Goal: Information Seeking & Learning: Learn about a topic

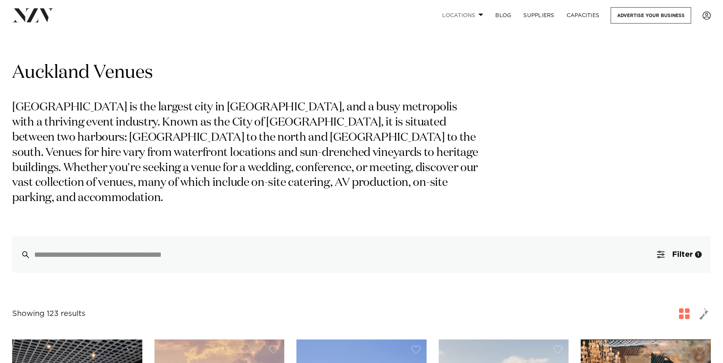
click at [465, 14] on link "Locations" at bounding box center [462, 15] width 53 height 16
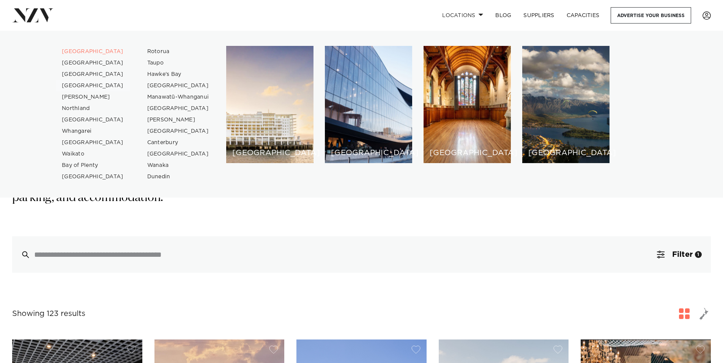
click at [93, 83] on link "[GEOGRAPHIC_DATA]" at bounding box center [93, 85] width 74 height 11
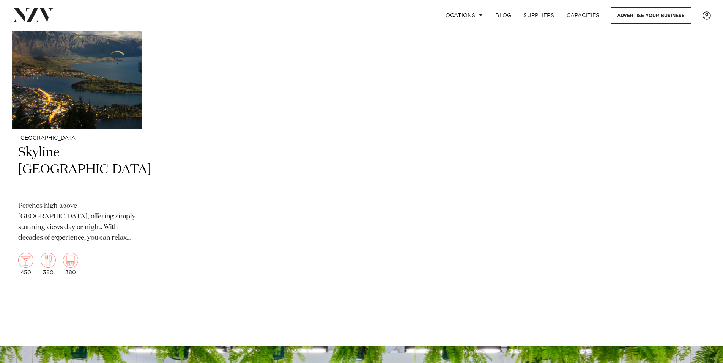
scroll to position [1025, 0]
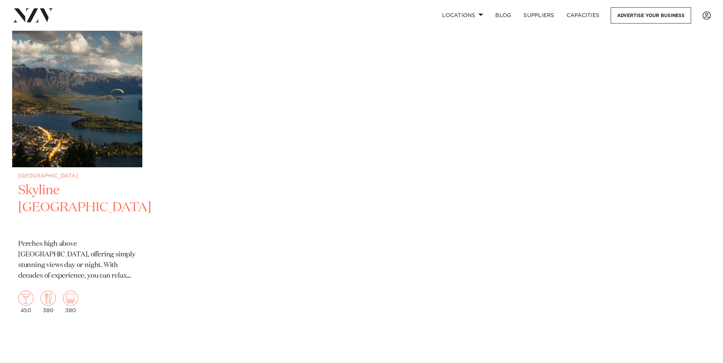
click at [115, 136] on img at bounding box center [77, 80] width 130 height 175
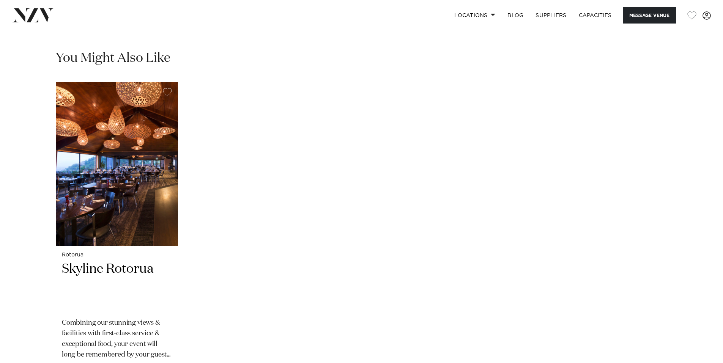
scroll to position [645, 0]
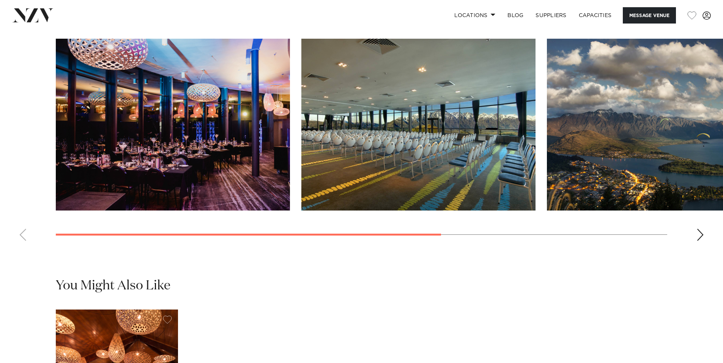
click at [694, 230] on swiper-container at bounding box center [361, 143] width 723 height 208
click at [696, 230] on swiper-container at bounding box center [361, 143] width 723 height 208
click at [702, 232] on div "Next slide" at bounding box center [701, 235] width 8 height 12
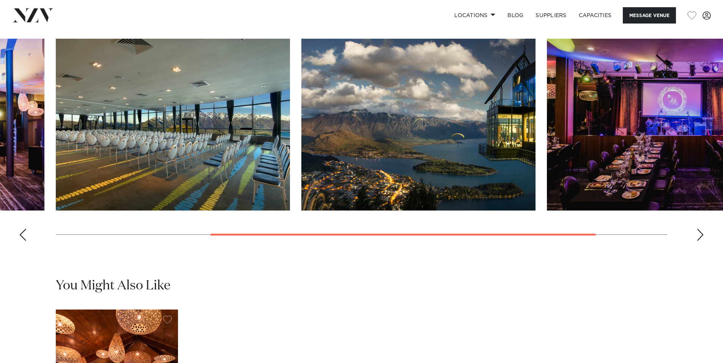
click at [703, 232] on div "Next slide" at bounding box center [701, 235] width 8 height 12
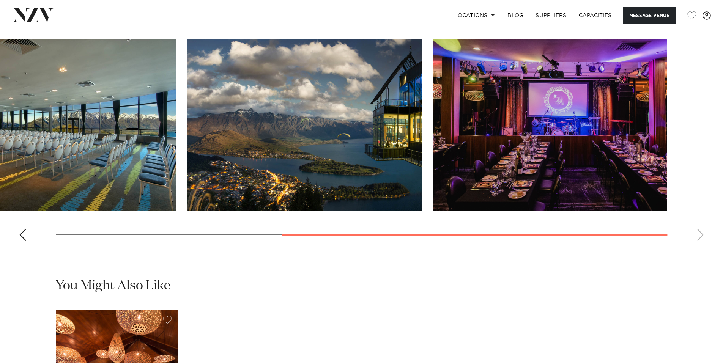
scroll to position [569, 0]
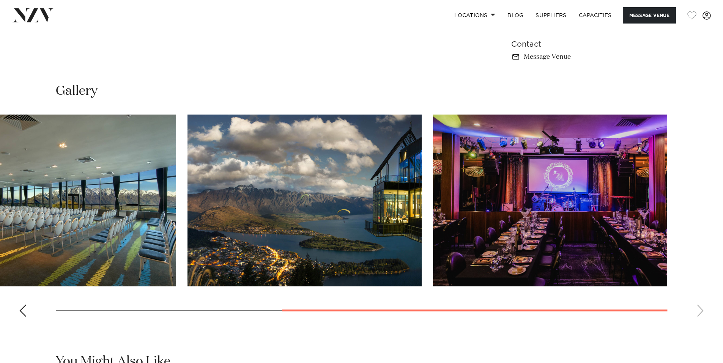
click at [23, 310] on div "Previous slide" at bounding box center [23, 311] width 8 height 12
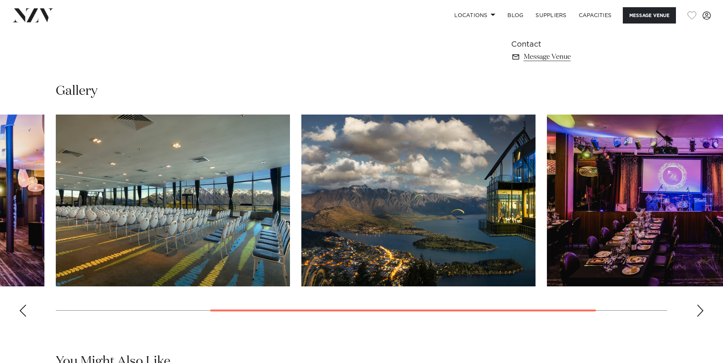
click at [23, 309] on div "Previous slide" at bounding box center [23, 311] width 8 height 12
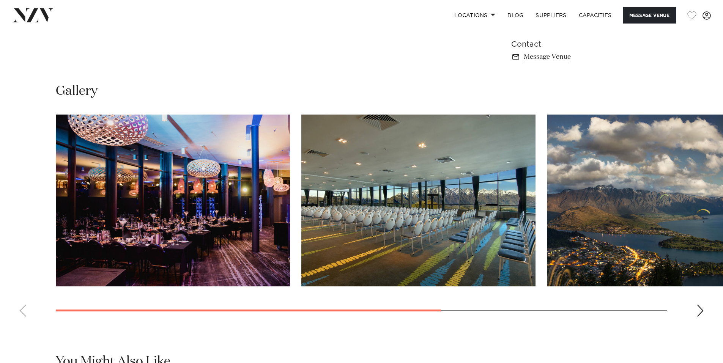
click at [22, 309] on swiper-container at bounding box center [361, 219] width 723 height 208
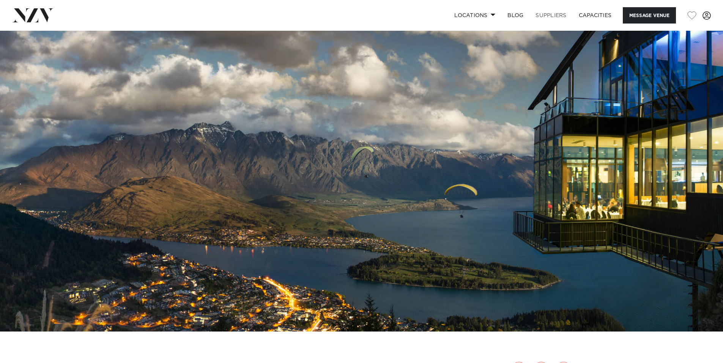
scroll to position [0, 0]
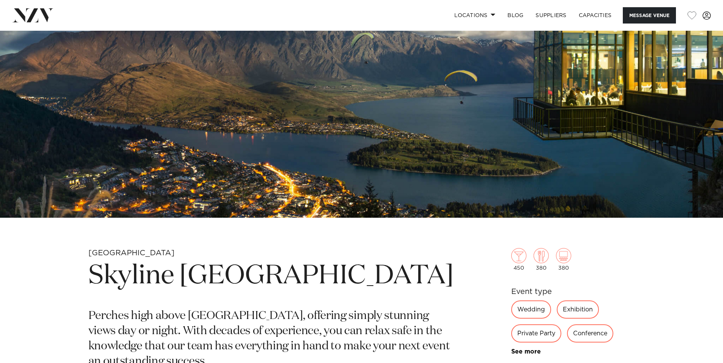
scroll to position [342, 0]
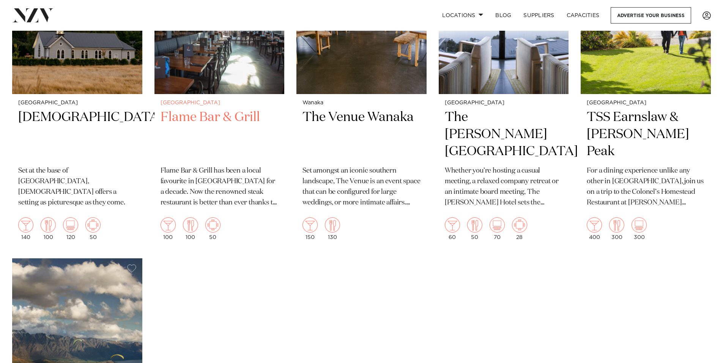
scroll to position [569, 0]
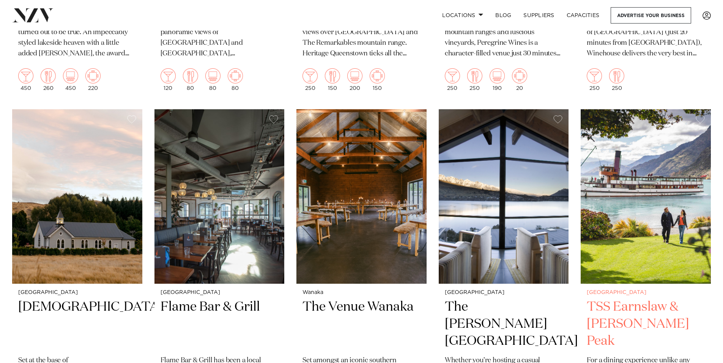
click at [647, 205] on img at bounding box center [646, 196] width 130 height 175
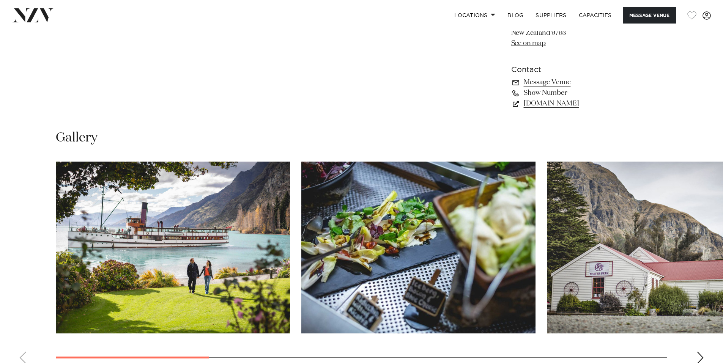
scroll to position [721, 0]
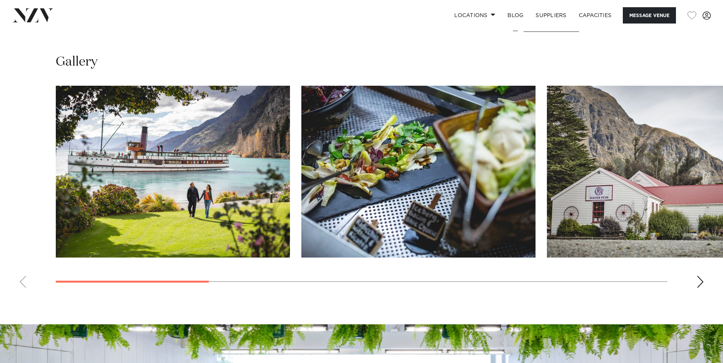
click at [700, 276] on div "Next slide" at bounding box center [701, 282] width 8 height 12
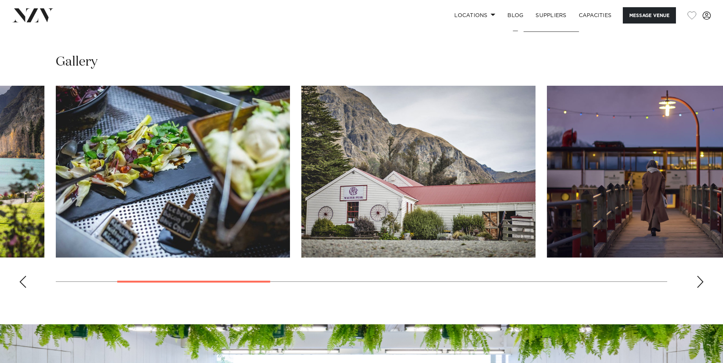
click at [700, 276] on div "Next slide" at bounding box center [701, 282] width 8 height 12
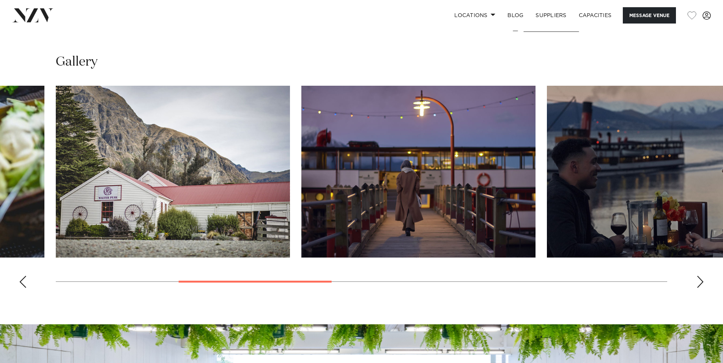
click at [700, 276] on div "Next slide" at bounding box center [701, 282] width 8 height 12
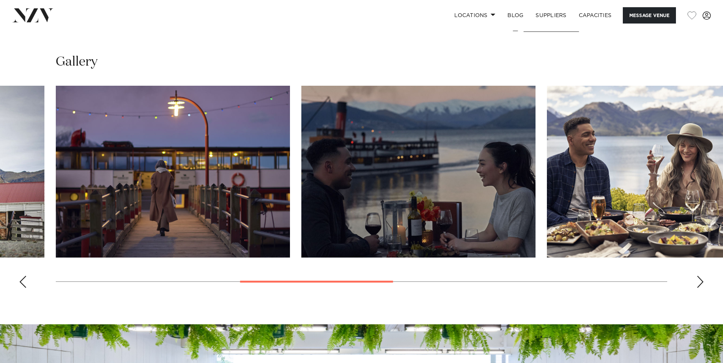
click at [700, 276] on div "Next slide" at bounding box center [701, 282] width 8 height 12
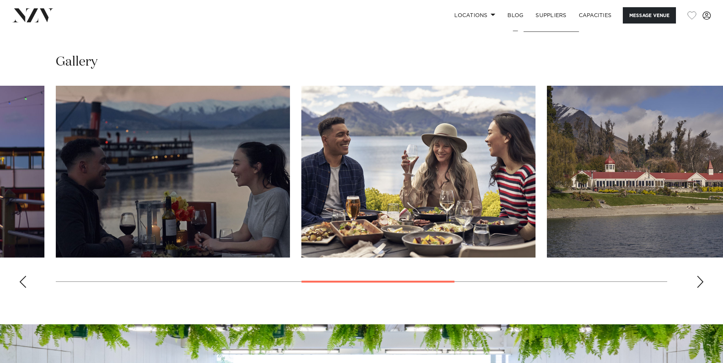
click at [700, 276] on div "Next slide" at bounding box center [701, 282] width 8 height 12
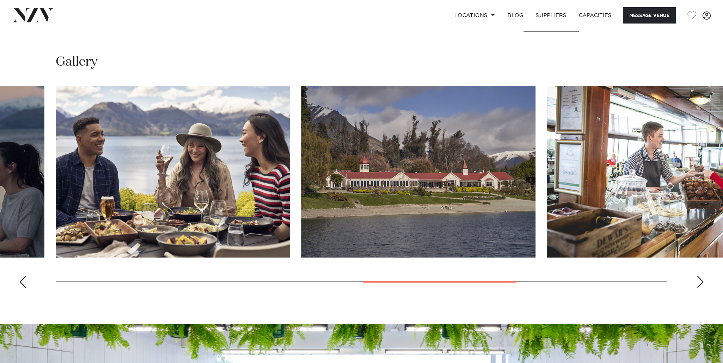
click at [700, 276] on div "Next slide" at bounding box center [701, 282] width 8 height 12
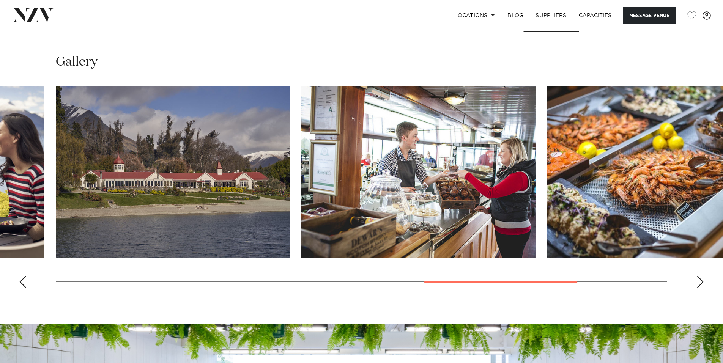
click at [699, 276] on div "Next slide" at bounding box center [701, 282] width 8 height 12
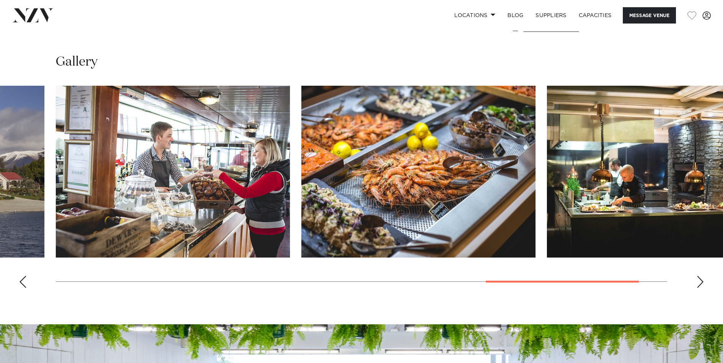
click at [699, 276] on div "Next slide" at bounding box center [701, 282] width 8 height 12
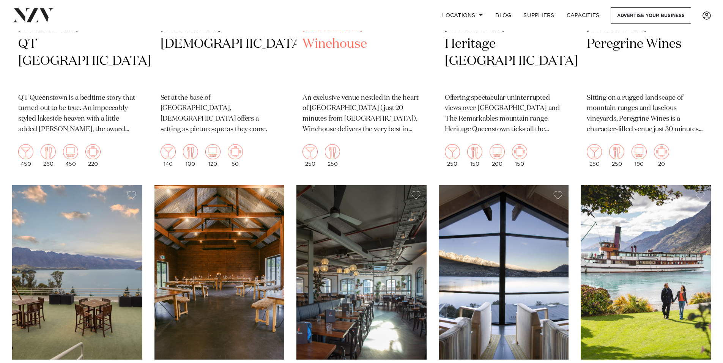
scroll to position [304, 0]
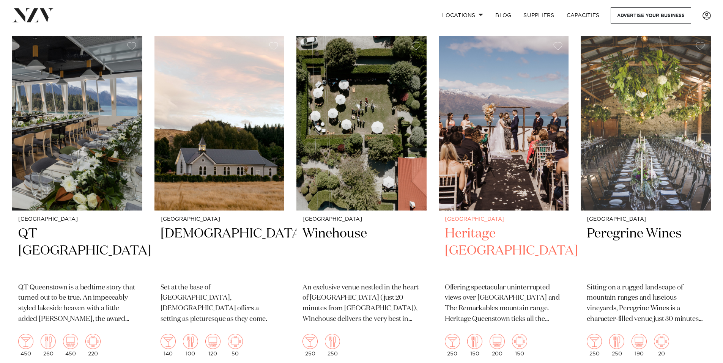
click at [484, 122] on img at bounding box center [504, 123] width 130 height 175
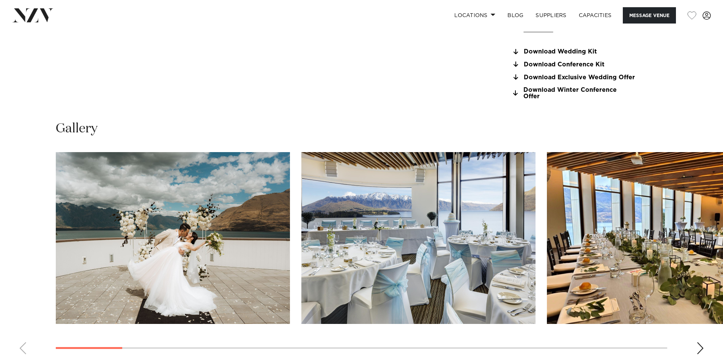
scroll to position [835, 0]
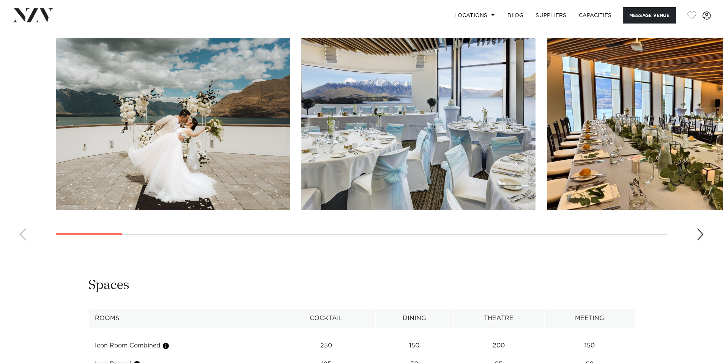
click at [445, 152] on img "2 / 23" at bounding box center [418, 124] width 234 height 172
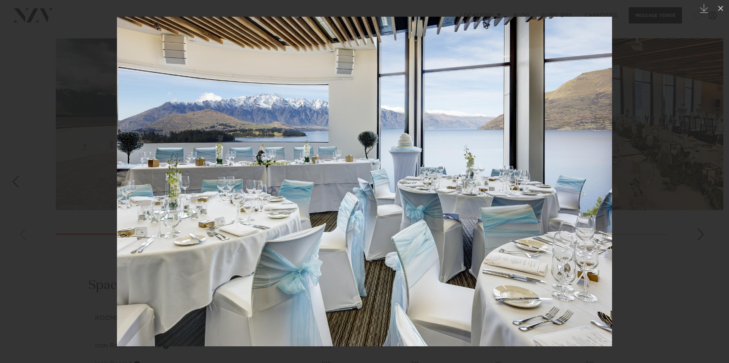
click at [677, 195] on div at bounding box center [364, 181] width 729 height 363
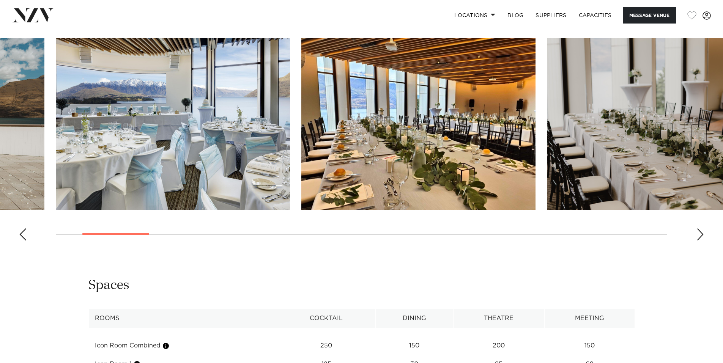
click at [700, 229] on div "Next slide" at bounding box center [701, 235] width 8 height 12
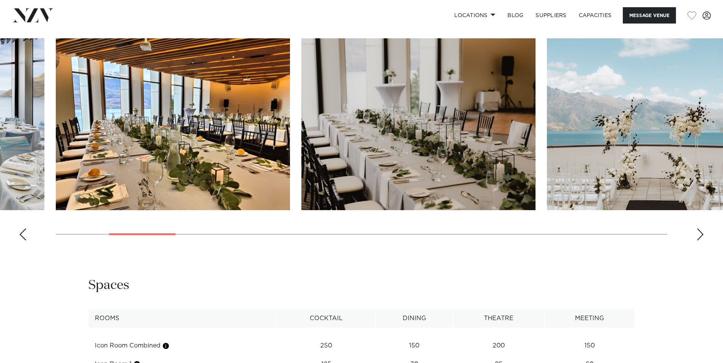
click at [700, 229] on div "Next slide" at bounding box center [701, 235] width 8 height 12
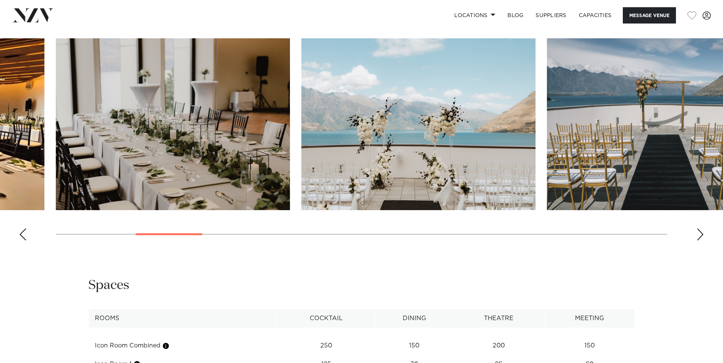
click at [700, 229] on div "Next slide" at bounding box center [701, 235] width 8 height 12
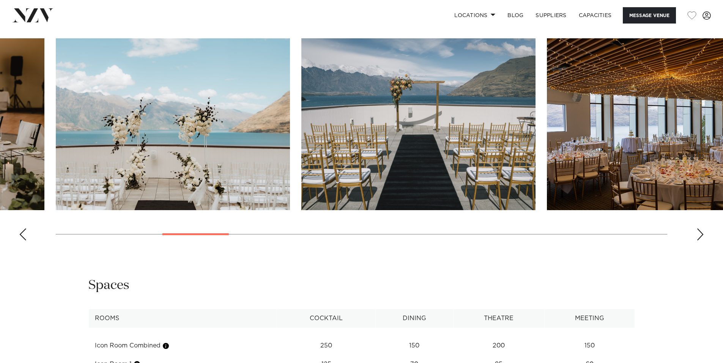
click at [700, 229] on div "Next slide" at bounding box center [701, 235] width 8 height 12
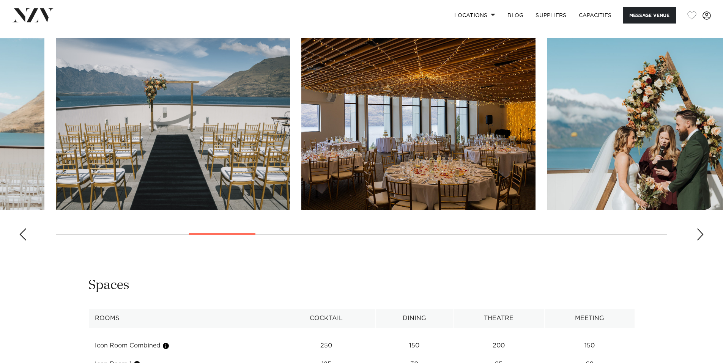
click at [700, 229] on div "Next slide" at bounding box center [701, 235] width 8 height 12
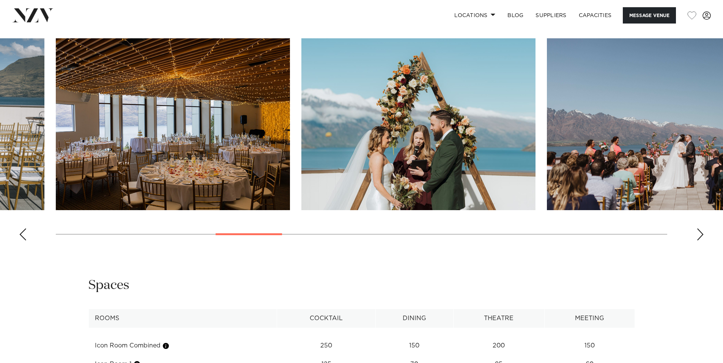
click at [700, 229] on div "Next slide" at bounding box center [701, 235] width 8 height 12
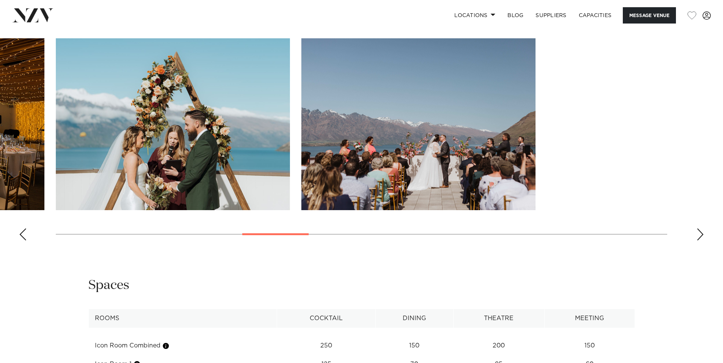
click at [700, 229] on div "Next slide" at bounding box center [701, 235] width 8 height 12
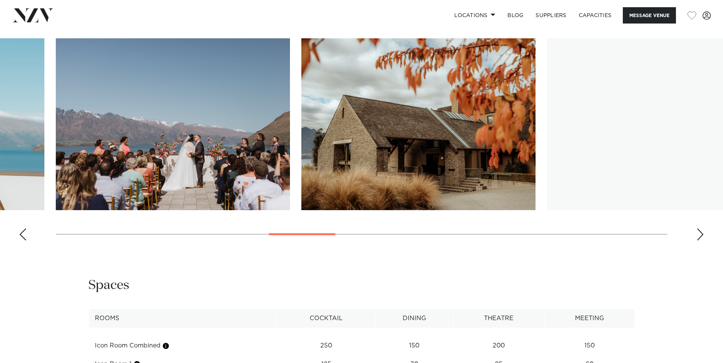
click at [700, 229] on div "Next slide" at bounding box center [701, 235] width 8 height 12
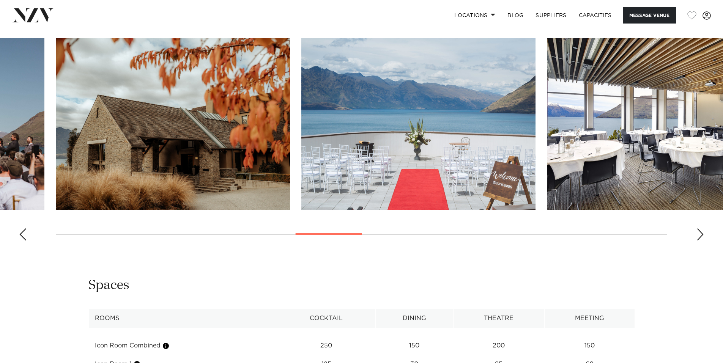
click at [700, 229] on div "Next slide" at bounding box center [701, 235] width 8 height 12
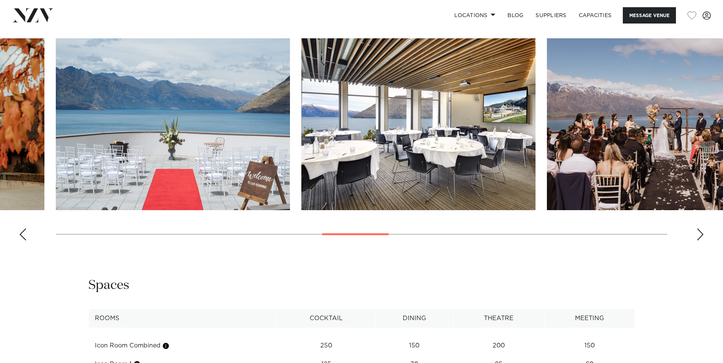
click at [700, 229] on div "Next slide" at bounding box center [701, 235] width 8 height 12
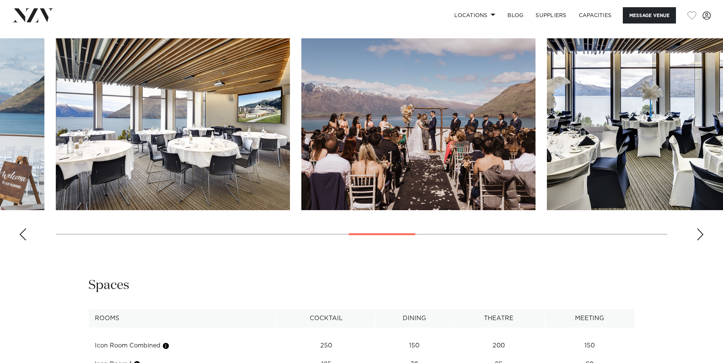
click at [700, 229] on div "Next slide" at bounding box center [701, 235] width 8 height 12
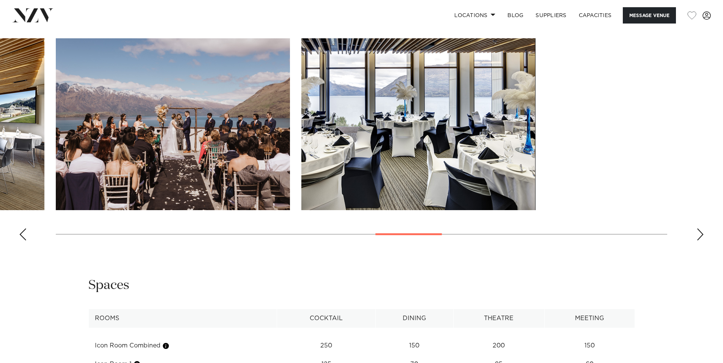
click at [700, 229] on div "Next slide" at bounding box center [701, 235] width 8 height 12
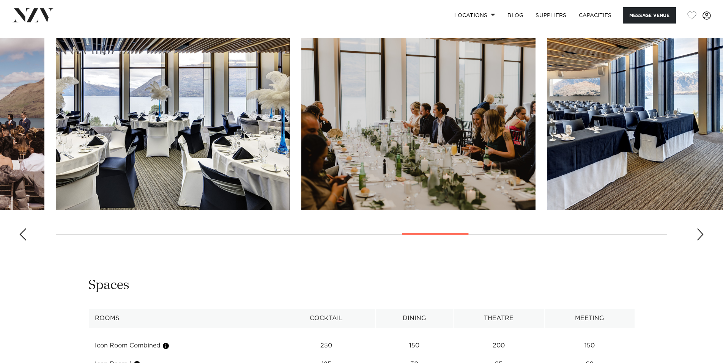
click at [700, 229] on div "Next slide" at bounding box center [701, 235] width 8 height 12
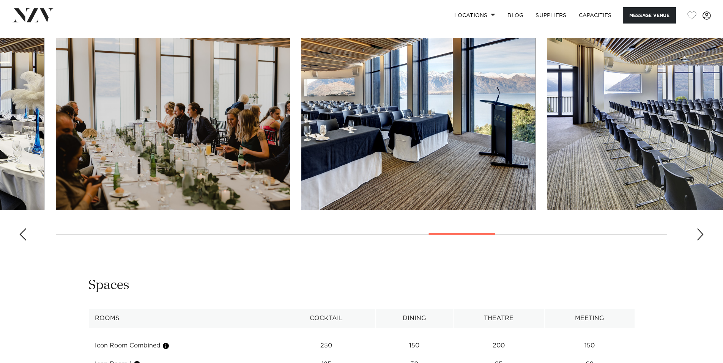
click at [700, 229] on div "Next slide" at bounding box center [701, 235] width 8 height 12
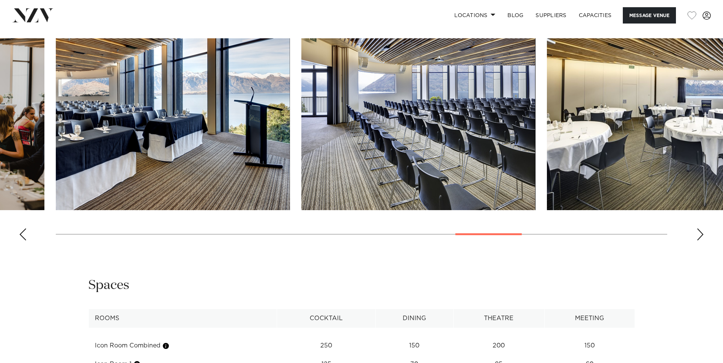
click at [700, 229] on div "Next slide" at bounding box center [701, 235] width 8 height 12
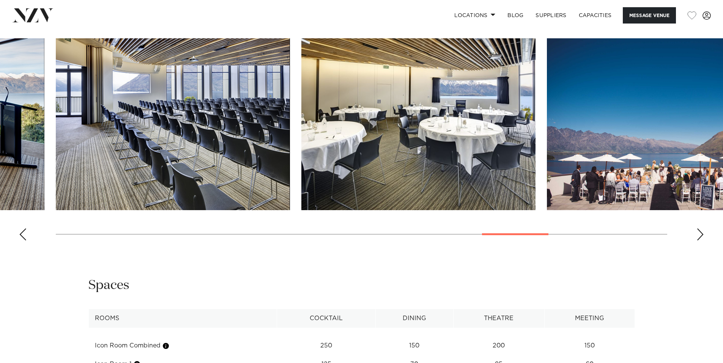
click at [700, 229] on div "Next slide" at bounding box center [701, 235] width 8 height 12
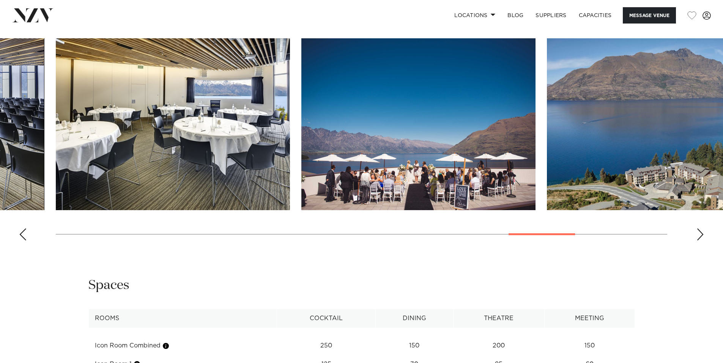
click at [702, 229] on div "Next slide" at bounding box center [701, 235] width 8 height 12
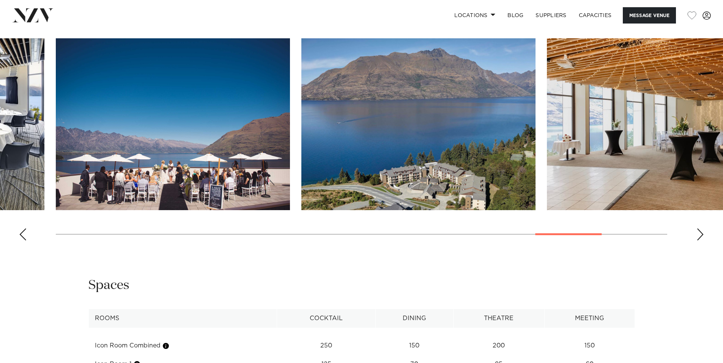
click at [702, 229] on div "Next slide" at bounding box center [701, 235] width 8 height 12
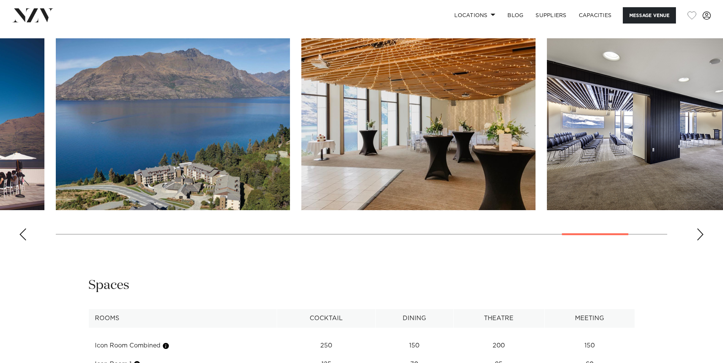
click at [702, 229] on div "Next slide" at bounding box center [701, 235] width 8 height 12
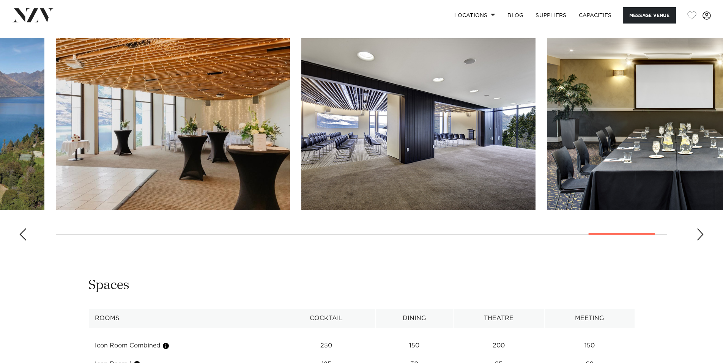
click at [700, 229] on div "Next slide" at bounding box center [701, 235] width 8 height 12
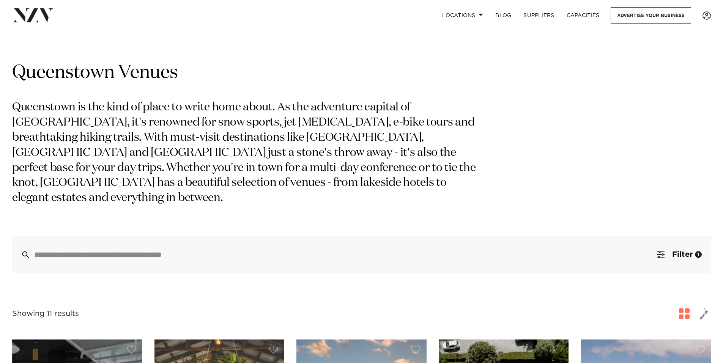
scroll to position [38, 0]
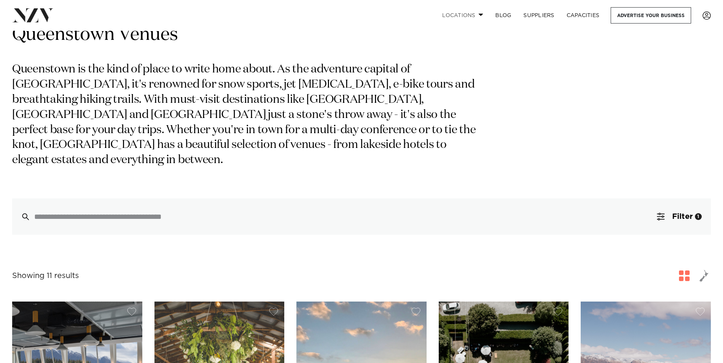
click at [465, 14] on link "Locations" at bounding box center [462, 15] width 53 height 16
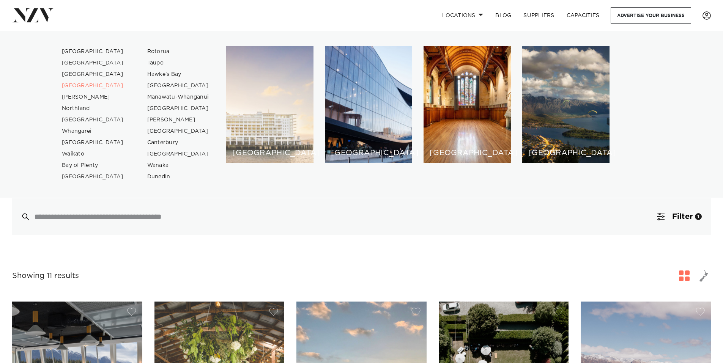
click at [267, 100] on div "[GEOGRAPHIC_DATA]" at bounding box center [269, 104] width 87 height 117
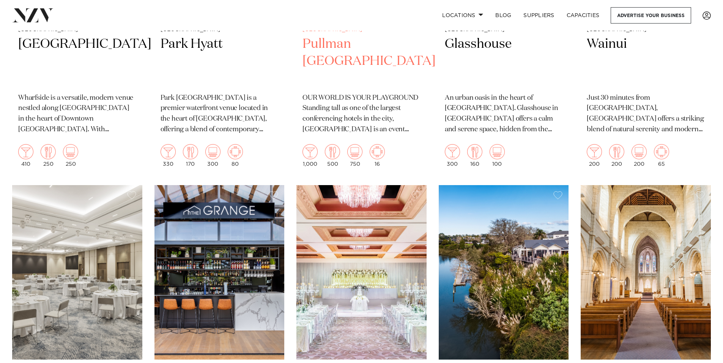
scroll to position [380, 0]
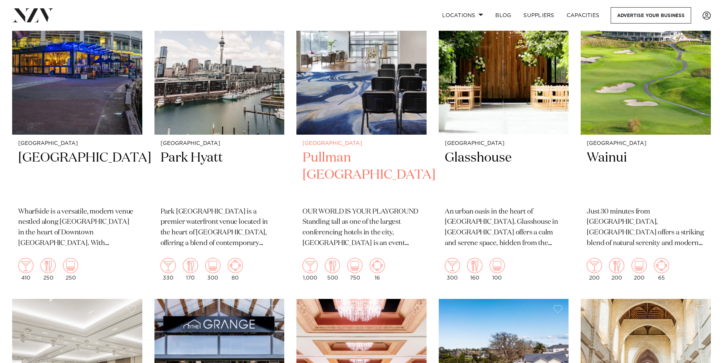
click at [363, 112] on img at bounding box center [361, 47] width 130 height 175
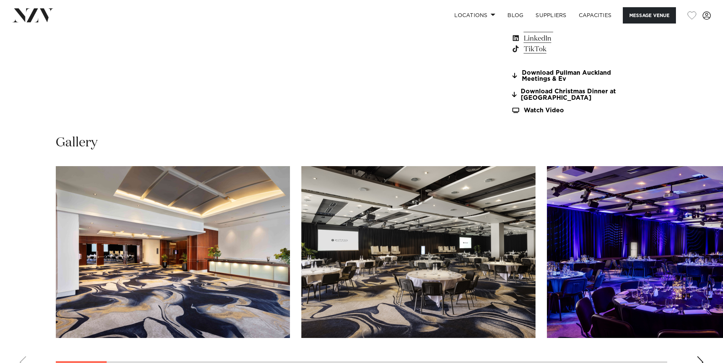
scroll to position [835, 0]
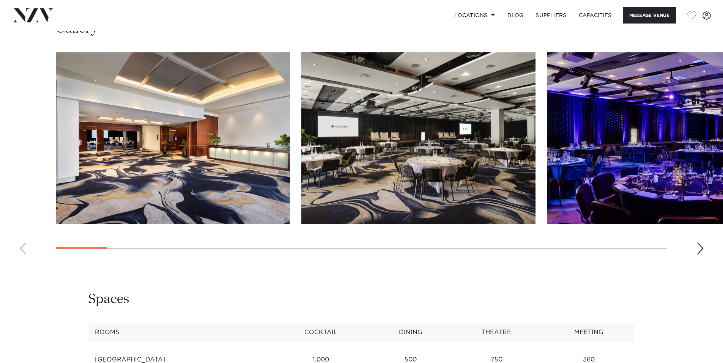
click at [702, 246] on div "Next slide" at bounding box center [701, 249] width 8 height 12
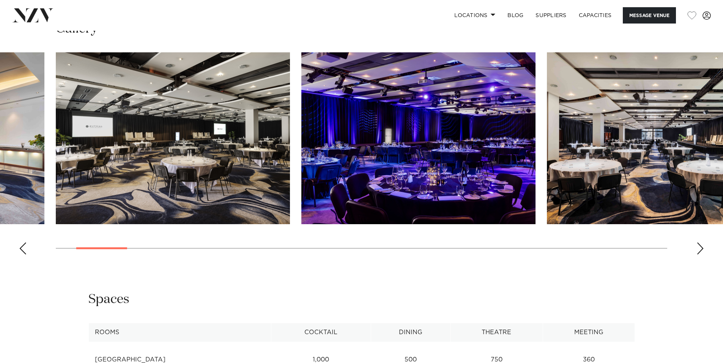
click at [702, 246] on div "Next slide" at bounding box center [701, 249] width 8 height 12
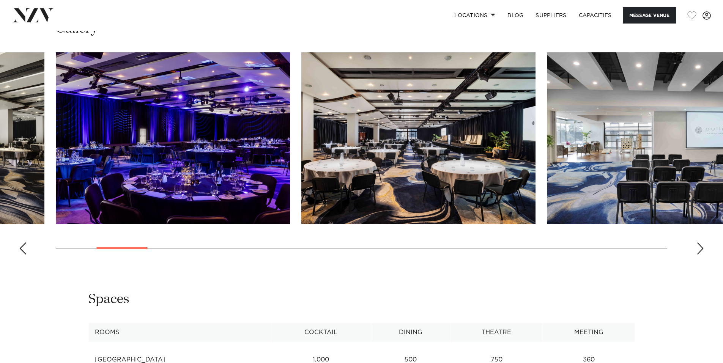
click at [702, 246] on div "Next slide" at bounding box center [701, 249] width 8 height 12
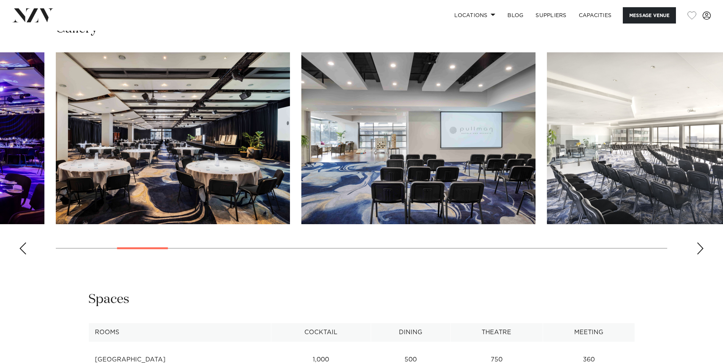
click at [702, 246] on div "Next slide" at bounding box center [701, 249] width 8 height 12
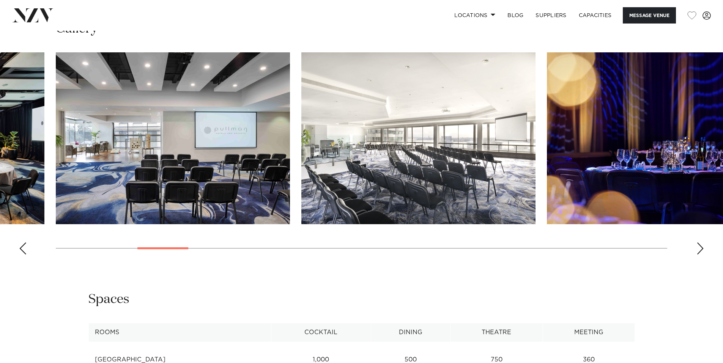
click at [702, 246] on div "Next slide" at bounding box center [701, 249] width 8 height 12
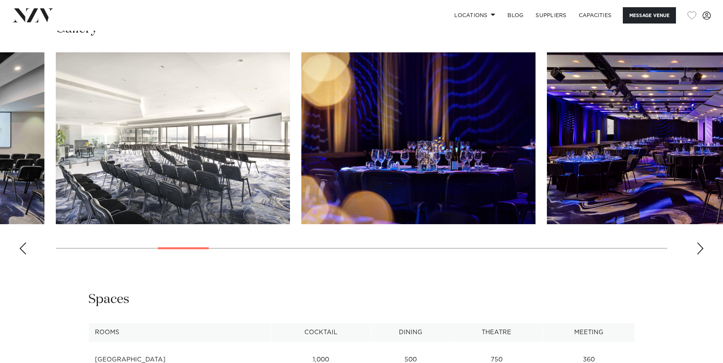
click at [702, 246] on div "Next slide" at bounding box center [701, 249] width 8 height 12
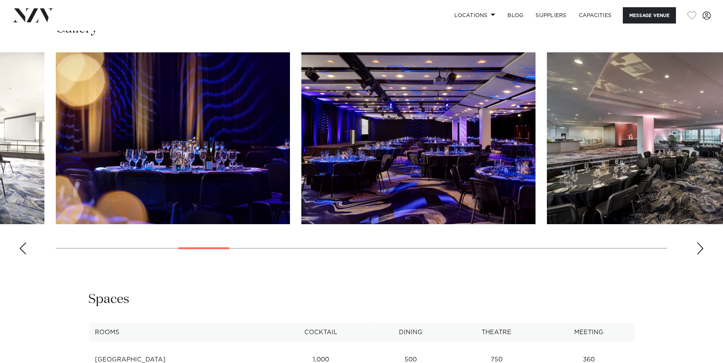
click at [702, 246] on div "Next slide" at bounding box center [701, 249] width 8 height 12
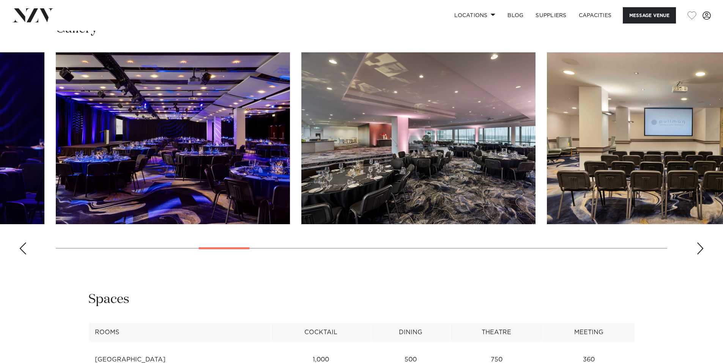
click at [702, 246] on div "Next slide" at bounding box center [701, 249] width 8 height 12
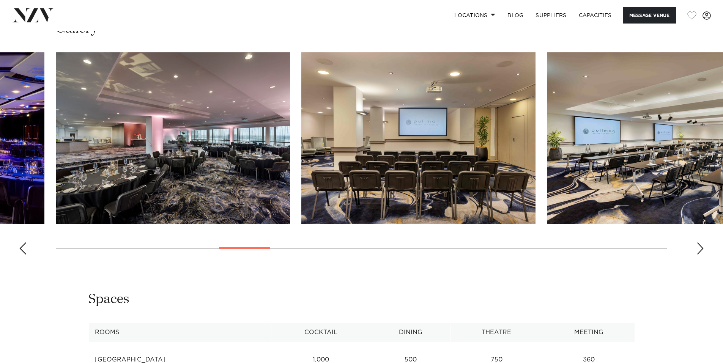
click at [702, 246] on div "Next slide" at bounding box center [701, 249] width 8 height 12
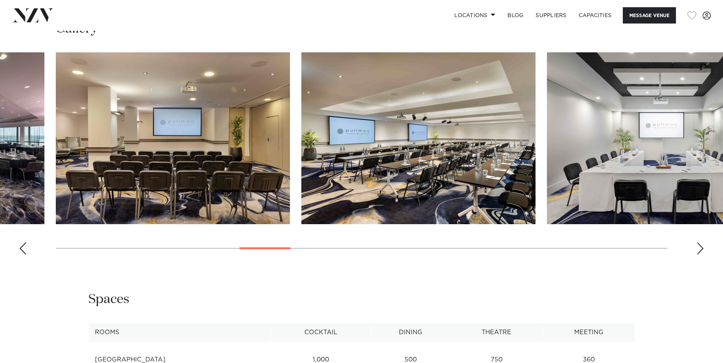
click at [702, 246] on div "Next slide" at bounding box center [701, 249] width 8 height 12
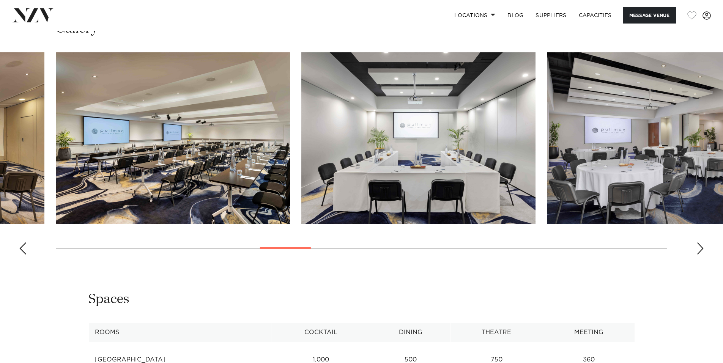
click at [702, 246] on div "Next slide" at bounding box center [701, 249] width 8 height 12
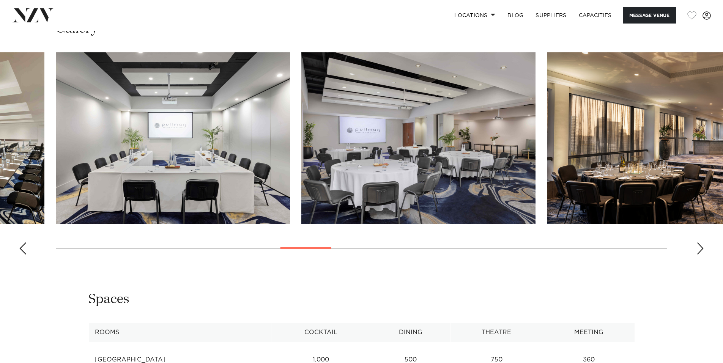
click at [702, 246] on div "Next slide" at bounding box center [701, 249] width 8 height 12
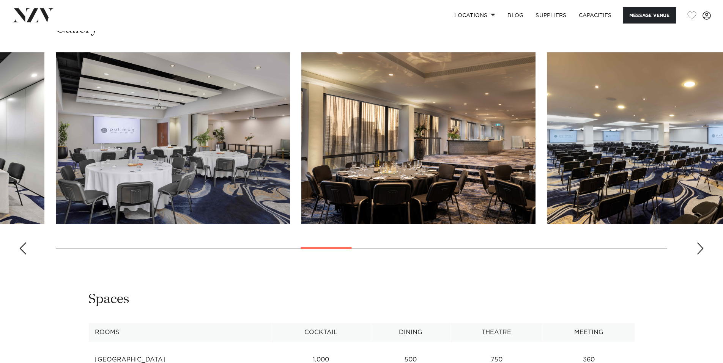
click at [702, 246] on div "Next slide" at bounding box center [701, 249] width 8 height 12
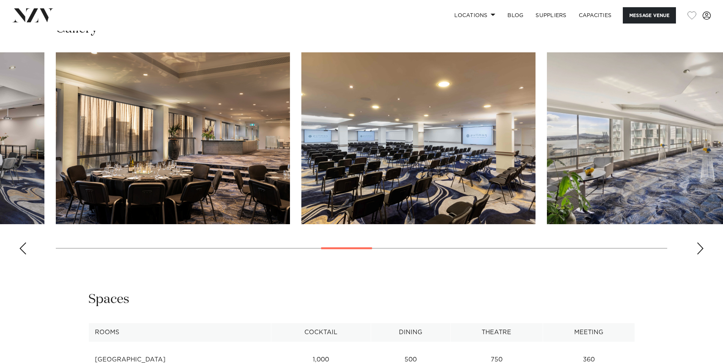
click at [702, 246] on div "Next slide" at bounding box center [701, 249] width 8 height 12
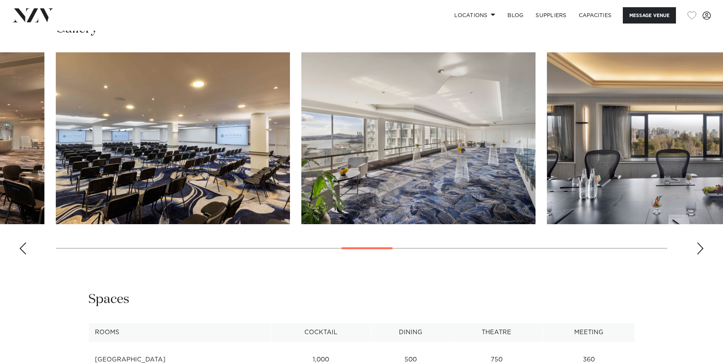
click at [702, 246] on div "Next slide" at bounding box center [701, 249] width 8 height 12
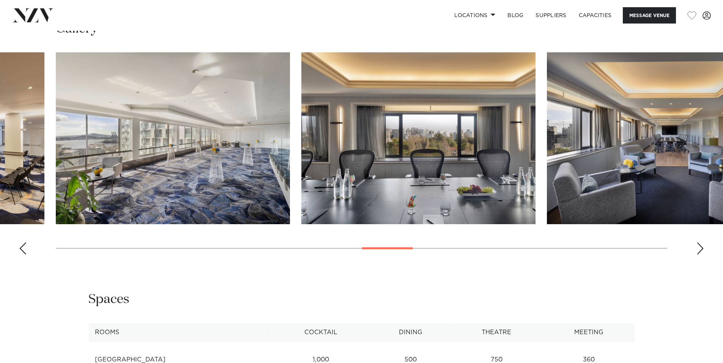
click at [702, 246] on div "Next slide" at bounding box center [701, 249] width 8 height 12
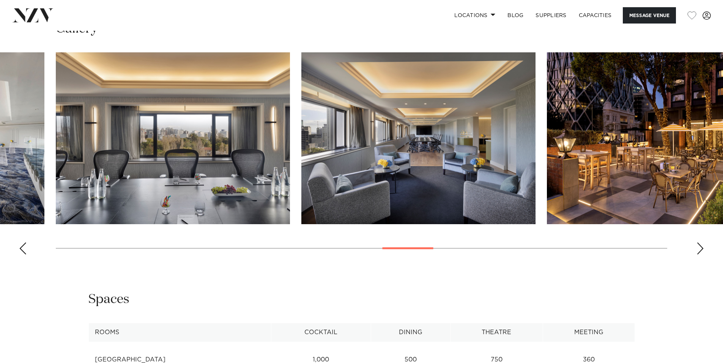
click at [702, 246] on div "Next slide" at bounding box center [701, 249] width 8 height 12
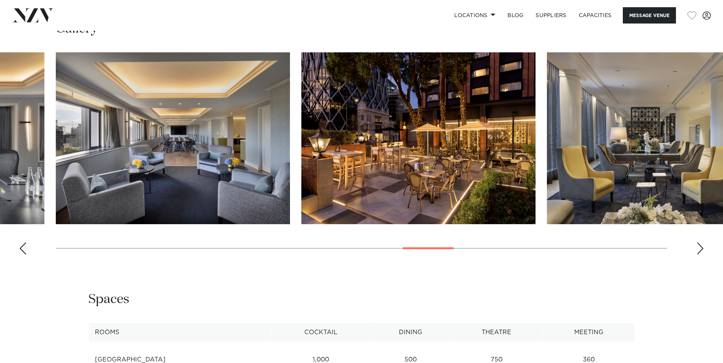
click at [702, 246] on div "Next slide" at bounding box center [701, 249] width 8 height 12
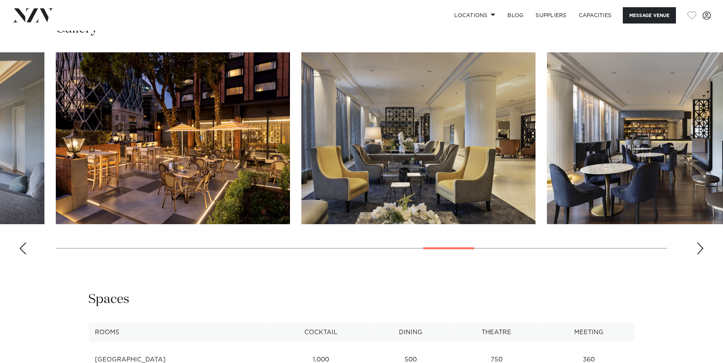
click at [702, 246] on div "Next slide" at bounding box center [701, 249] width 8 height 12
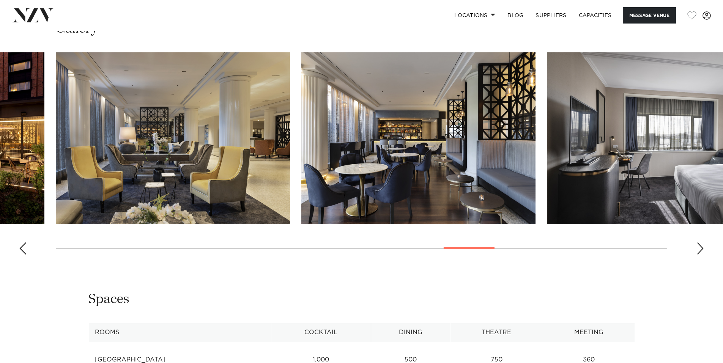
click at [702, 246] on div "Next slide" at bounding box center [701, 249] width 8 height 12
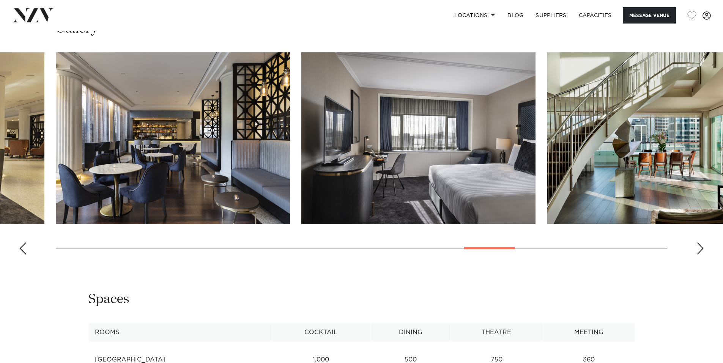
click at [702, 246] on div "Next slide" at bounding box center [701, 249] width 8 height 12
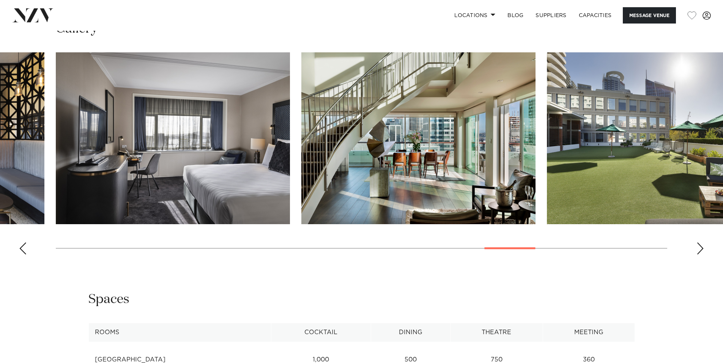
click at [702, 246] on div "Next slide" at bounding box center [701, 249] width 8 height 12
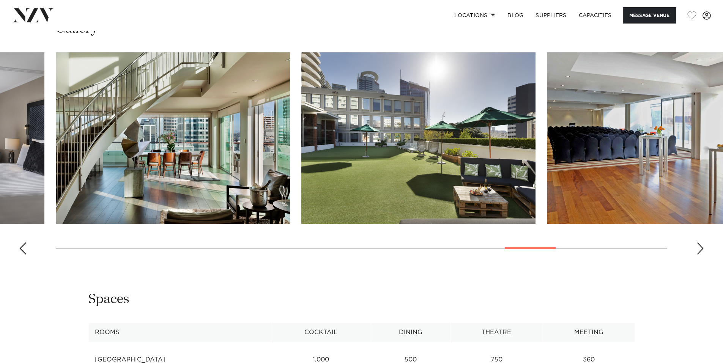
click at [702, 246] on div "Next slide" at bounding box center [701, 249] width 8 height 12
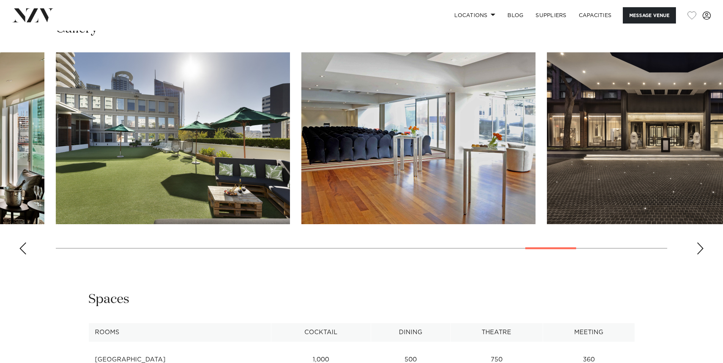
click at [702, 246] on div "Next slide" at bounding box center [701, 249] width 8 height 12
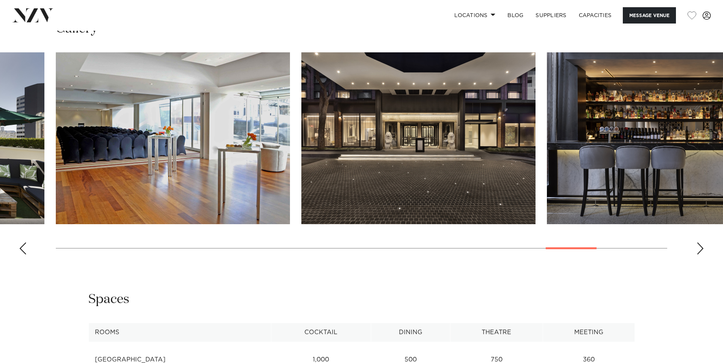
click at [702, 246] on div "Next slide" at bounding box center [701, 249] width 8 height 12
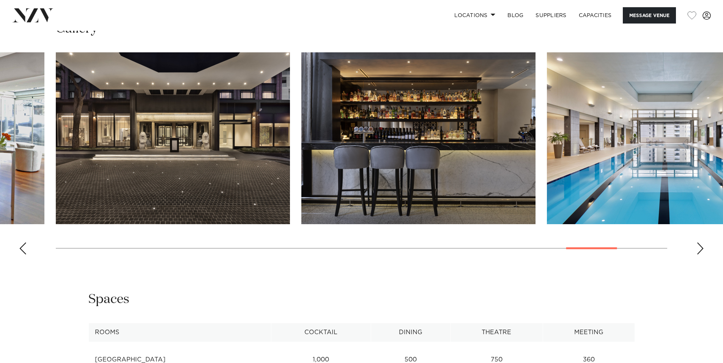
scroll to position [949, 0]
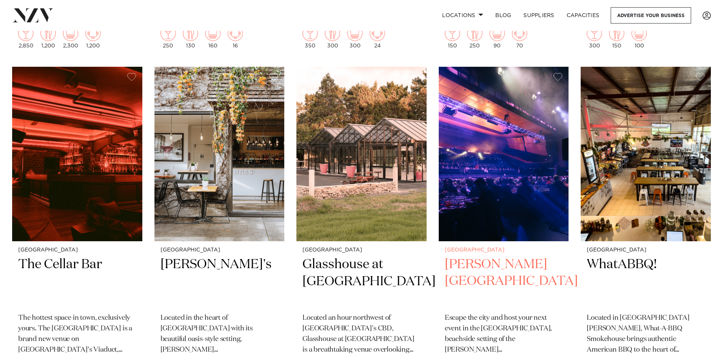
scroll to position [3379, 0]
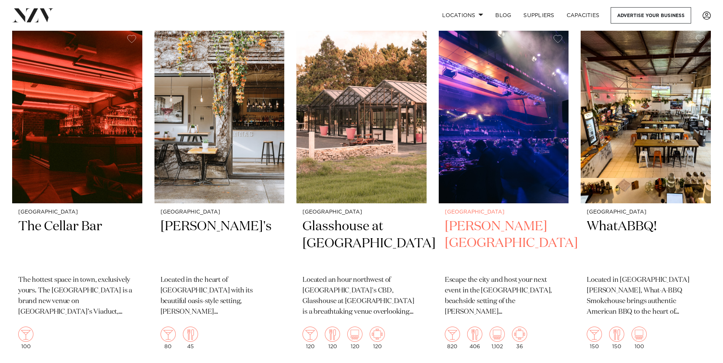
click at [465, 140] on img at bounding box center [504, 116] width 130 height 175
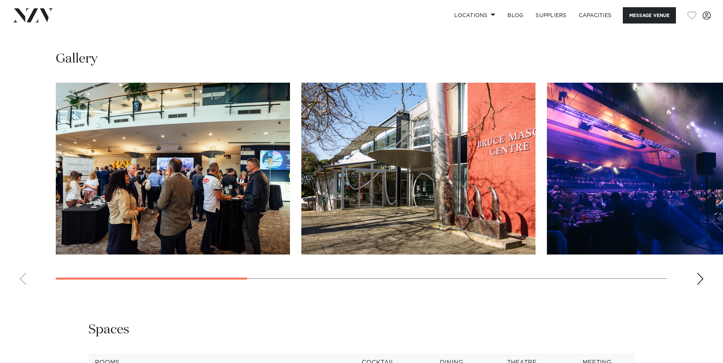
scroll to position [873, 0]
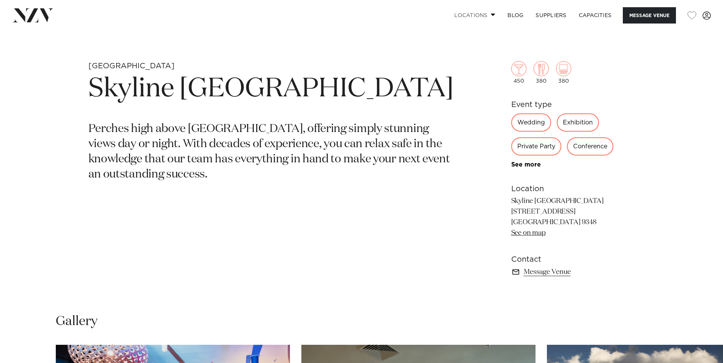
click at [475, 16] on link "Locations" at bounding box center [474, 15] width 53 height 16
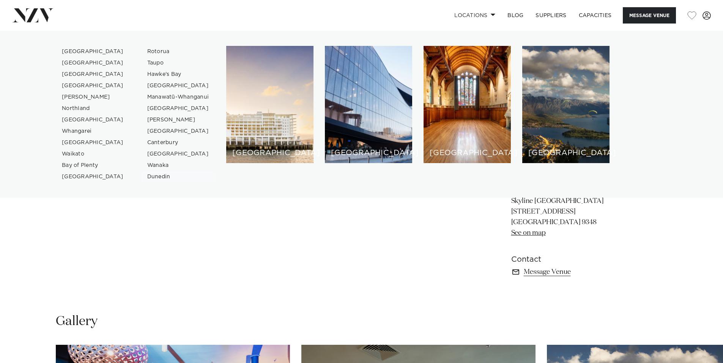
click at [157, 177] on link "Dunedin" at bounding box center [178, 176] width 74 height 11
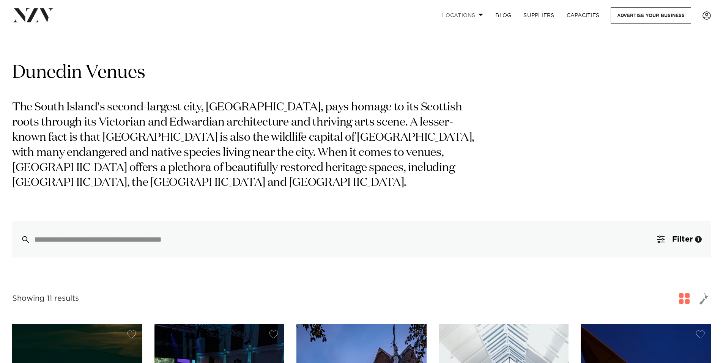
click at [460, 17] on link "Locations" at bounding box center [462, 15] width 53 height 16
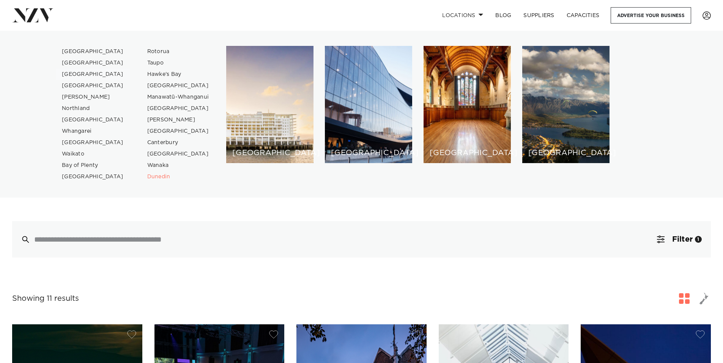
click at [69, 73] on link "[GEOGRAPHIC_DATA]" at bounding box center [93, 74] width 74 height 11
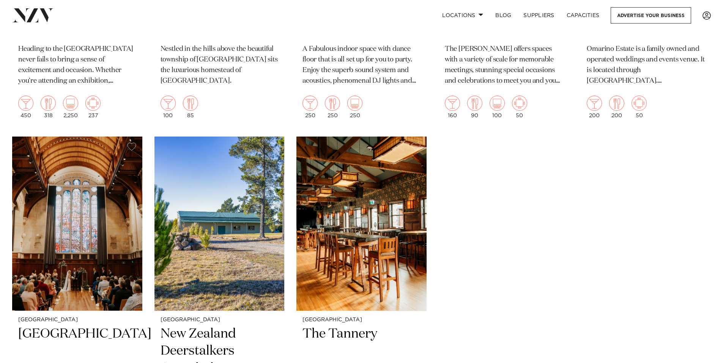
scroll to position [1708, 0]
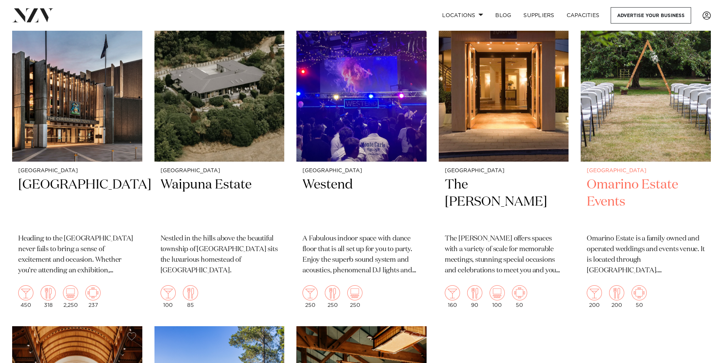
click at [610, 135] on img at bounding box center [646, 74] width 130 height 175
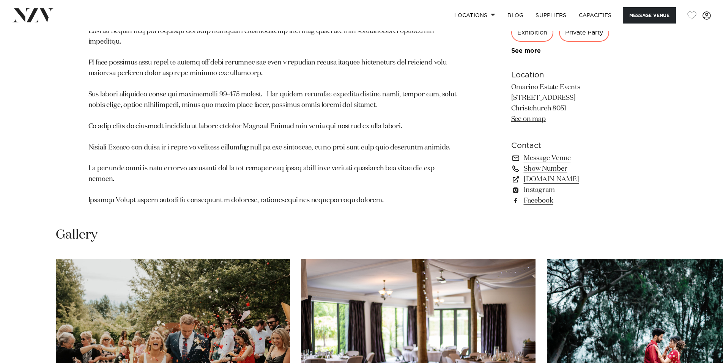
scroll to position [759, 0]
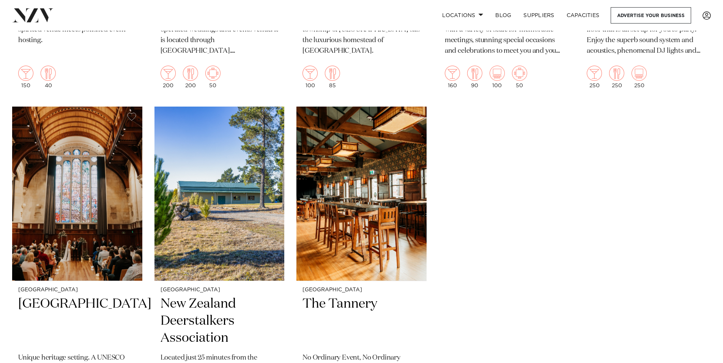
scroll to position [1966, 0]
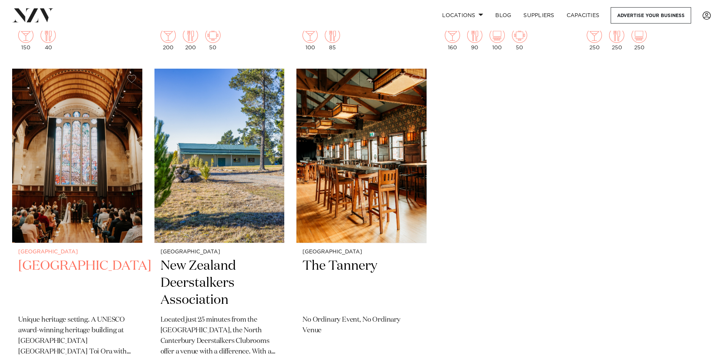
click at [55, 176] on img at bounding box center [77, 156] width 130 height 175
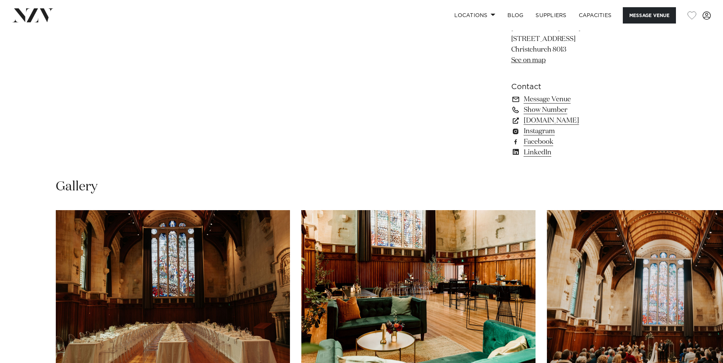
scroll to position [759, 0]
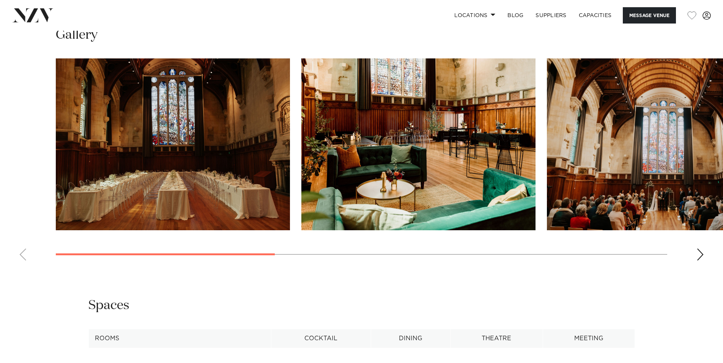
click at [614, 189] on img "3 / 7" at bounding box center [664, 144] width 234 height 172
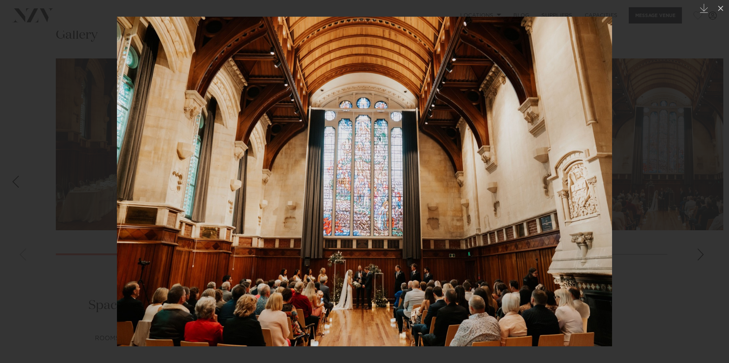
click at [677, 93] on div at bounding box center [364, 181] width 729 height 363
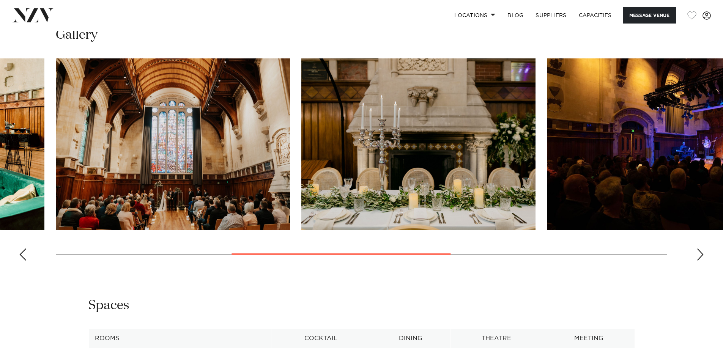
scroll to position [835, 0]
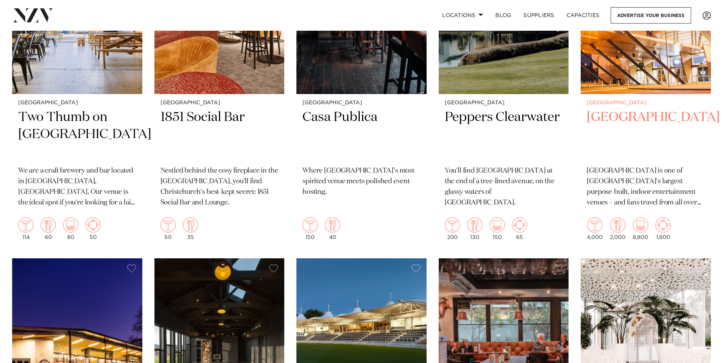
scroll to position [1022, 0]
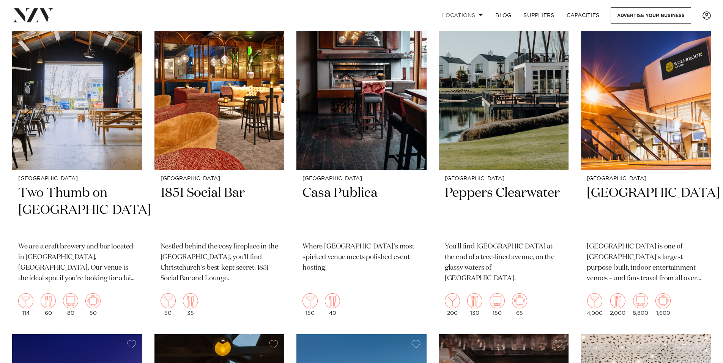
click at [462, 18] on link "Locations" at bounding box center [462, 15] width 53 height 16
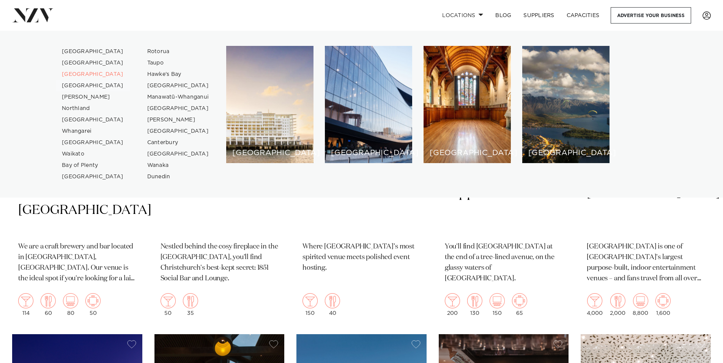
click at [88, 86] on link "[GEOGRAPHIC_DATA]" at bounding box center [93, 85] width 74 height 11
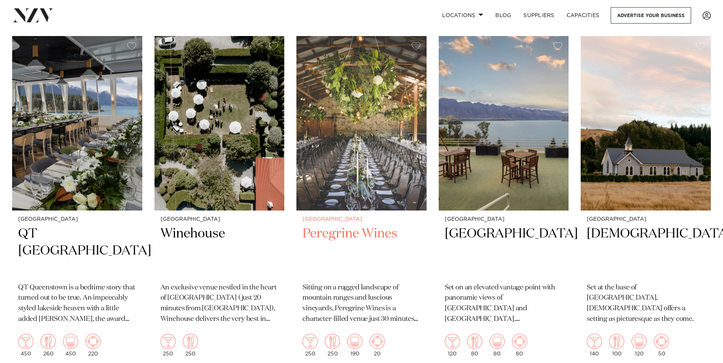
scroll to position [342, 0]
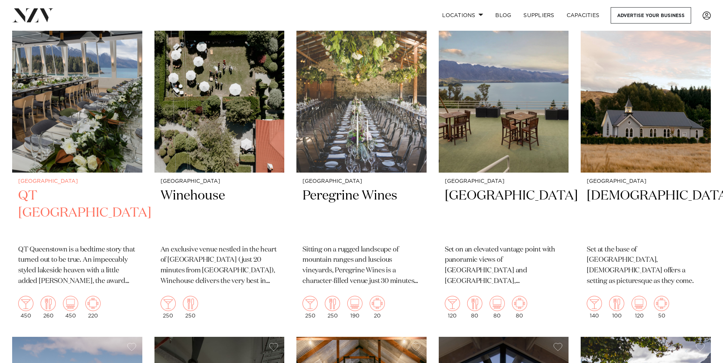
click at [83, 125] on img at bounding box center [77, 85] width 130 height 175
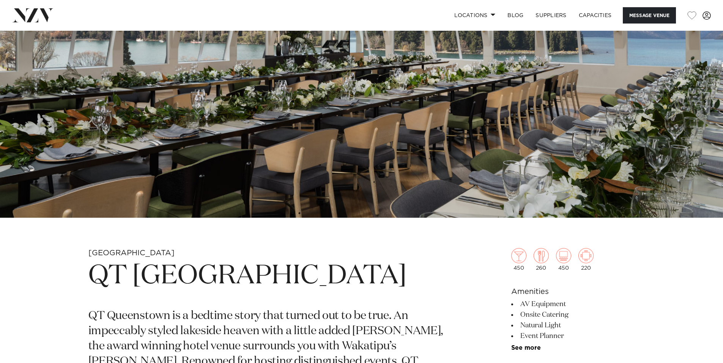
scroll to position [38, 0]
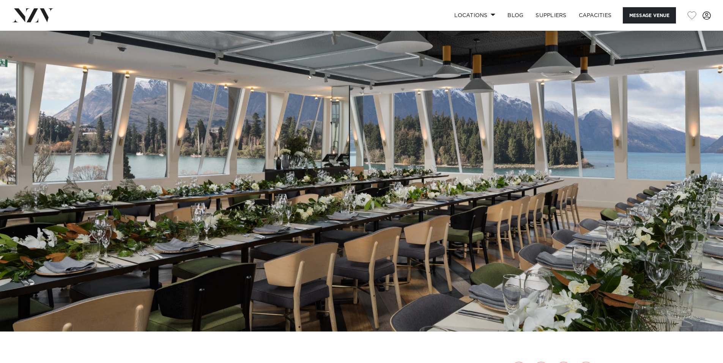
click at [401, 225] on img at bounding box center [361, 162] width 723 height 339
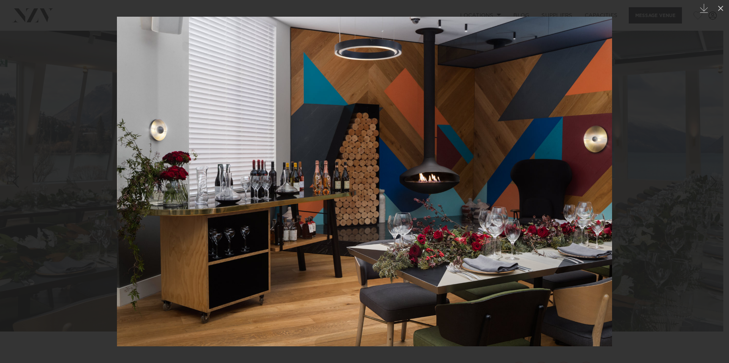
click at [672, 227] on div at bounding box center [364, 181] width 729 height 363
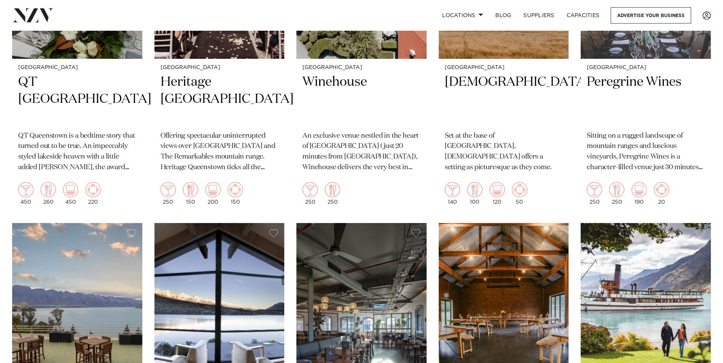
scroll to position [380, 0]
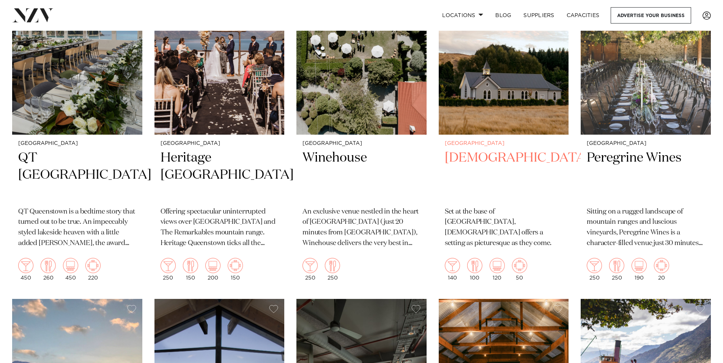
click at [512, 84] on img at bounding box center [504, 47] width 130 height 175
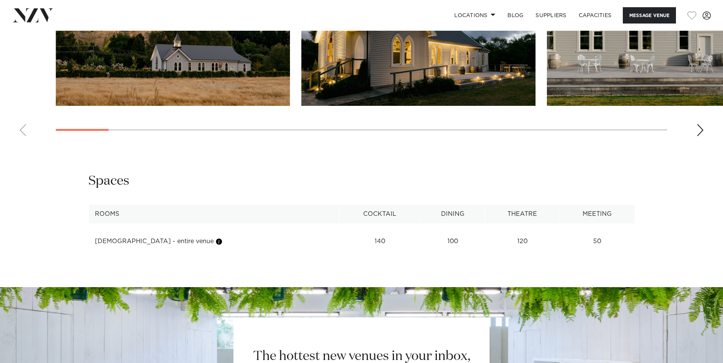
scroll to position [759, 0]
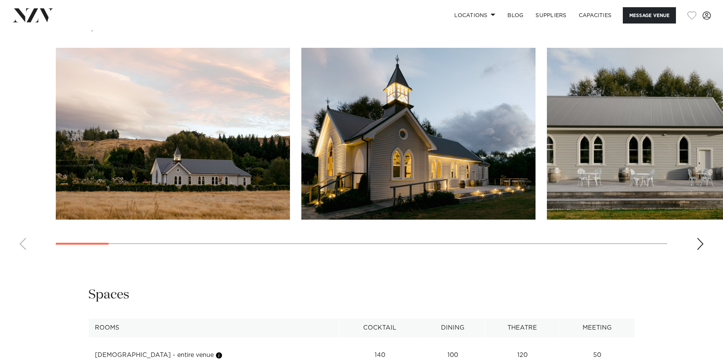
click at [462, 149] on img "2 / 29" at bounding box center [418, 134] width 234 height 172
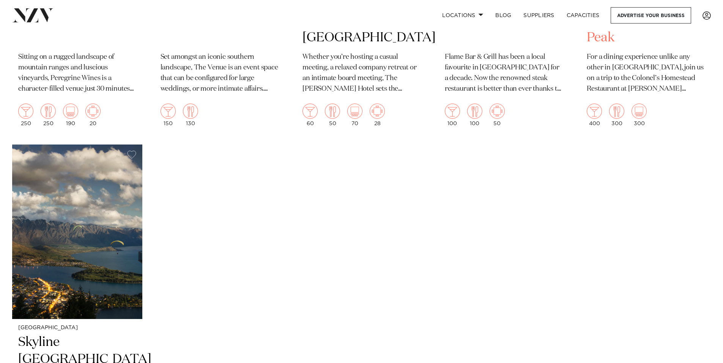
scroll to position [683, 0]
